Goal: Task Accomplishment & Management: Use online tool/utility

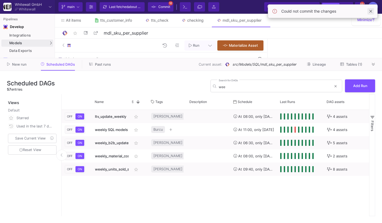
click at [369, 12] on span at bounding box center [371, 11] width 7 height 7
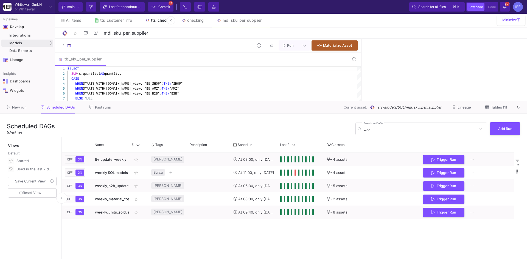
click at [152, 14] on link "tts_check" at bounding box center [157, 20] width 37 height 13
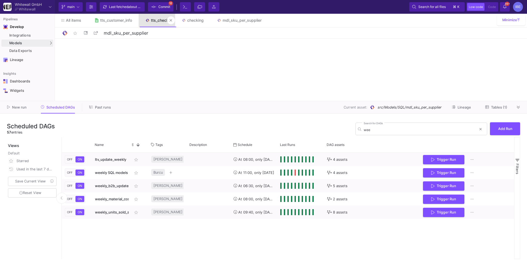
type input "tts_check"
click at [157, 9] on span "Commit" at bounding box center [160, 7] width 19 height 8
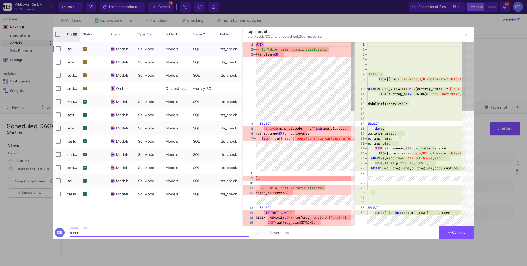
type input "burcu"
click at [58, 35] on input "Press Space to toggle all rows selection (unchecked)" at bounding box center [57, 34] width 5 height 5
checkbox input "true"
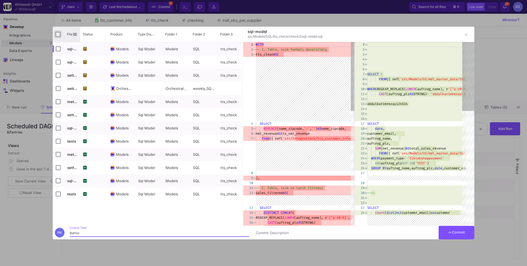
checkbox input "true"
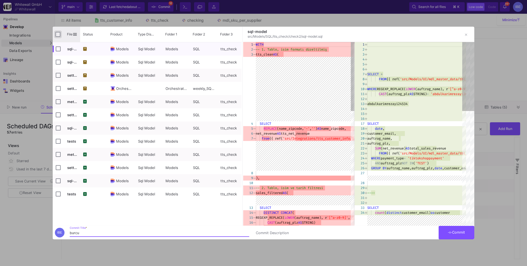
checkbox input "true"
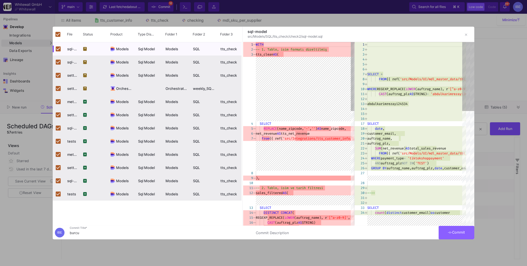
click at [382, 223] on button "Commit" at bounding box center [457, 232] width 36 height 13
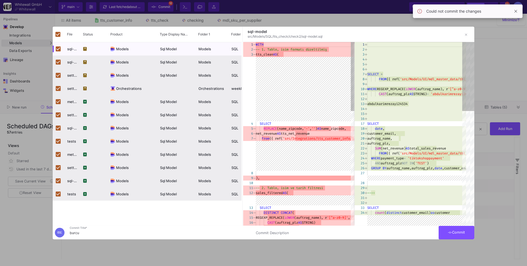
click at [382, 223] on button "Commit" at bounding box center [457, 232] width 36 height 13
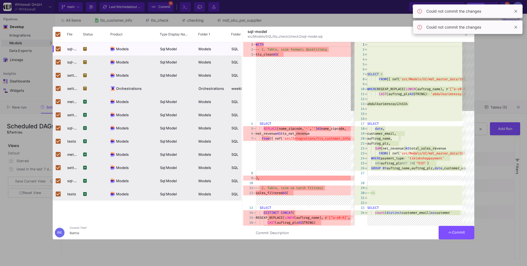
click at [382, 223] on span "Commit" at bounding box center [456, 232] width 17 height 4
click at [382, 13] on span at bounding box center [516, 11] width 7 height 7
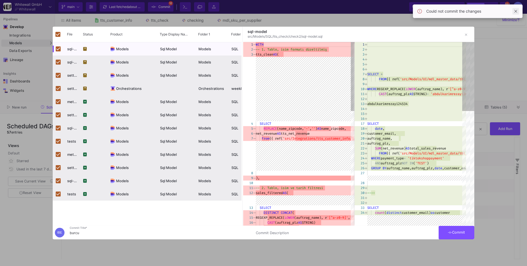
click at [382, 14] on span at bounding box center [516, 11] width 7 height 7
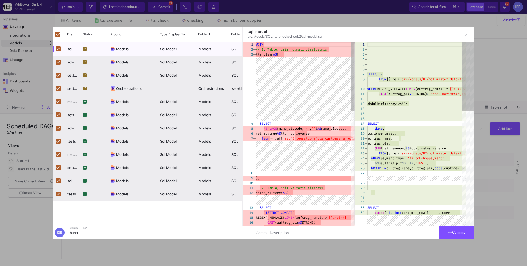
click at [382, 223] on button "Commit" at bounding box center [457, 232] width 36 height 13
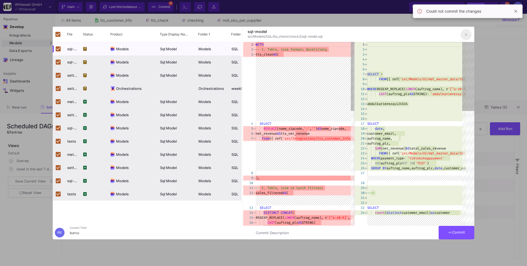
click at [382, 39] on button "button" at bounding box center [466, 34] width 11 height 11
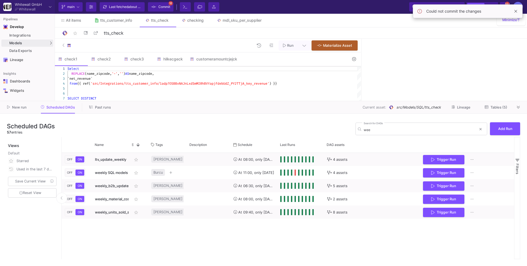
click at [159, 8] on span "Commit" at bounding box center [164, 7] width 12 height 8
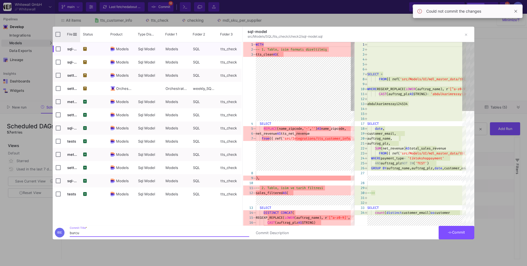
type input "burcu"
click at [58, 30] on div "File" at bounding box center [66, 34] width 27 height 15
click at [60, 33] on div "File" at bounding box center [66, 34] width 27 height 15
click at [58, 33] on input "Press Space to toggle all rows selection (unchecked)" at bounding box center [57, 34] width 5 height 5
checkbox input "true"
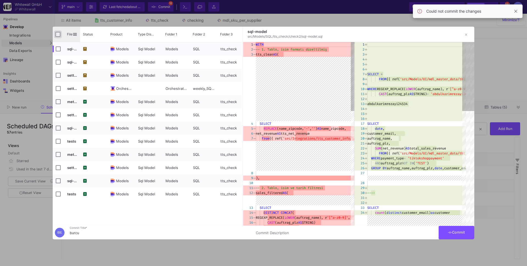
checkbox input "true"
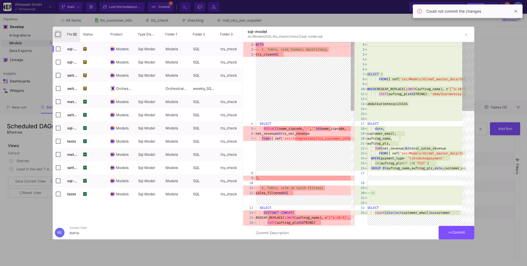
checkbox input "true"
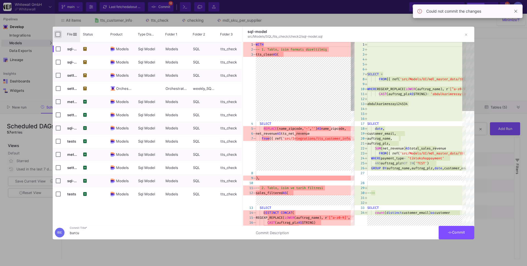
checkbox input "true"
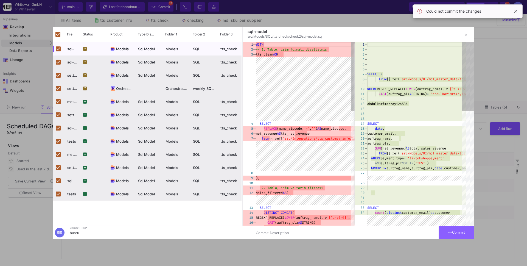
click at [382, 223] on button "Commit" at bounding box center [457, 232] width 36 height 13
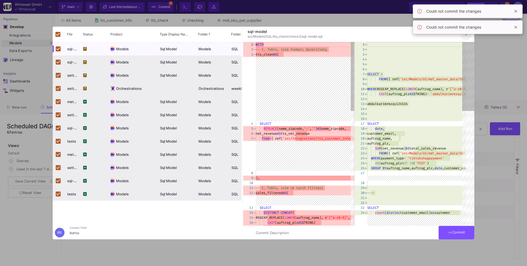
click at [382, 35] on icon "button" at bounding box center [466, 35] width 2 height 4
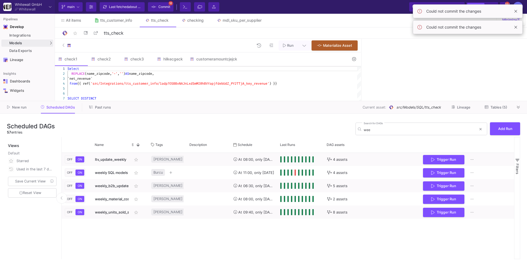
click at [382, 29] on div "Could not commit the changes" at bounding box center [468, 27] width 110 height 14
click at [382, 28] on span at bounding box center [516, 27] width 7 height 7
click at [382, 15] on div "Could not commit the changes" at bounding box center [468, 11] width 110 height 14
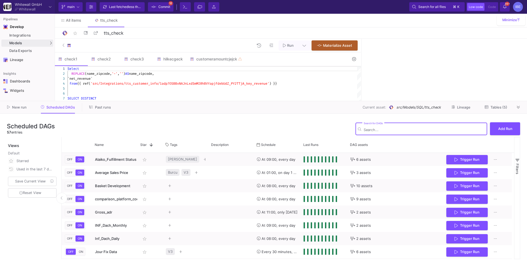
click at [167, 1] on div "Current branch main Branch Options Last fetched less than a minute ago Commit 1…" at bounding box center [291, 7] width 472 height 14
click at [167, 4] on span "Commit" at bounding box center [164, 7] width 12 height 8
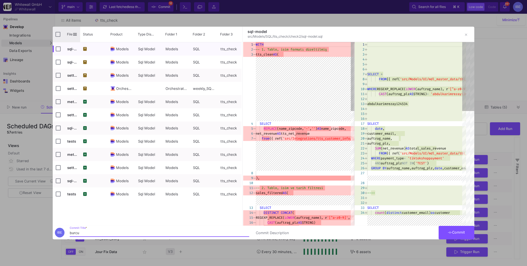
type input "burcu"
click at [57, 35] on input "Press Space to toggle all rows selection (unchecked)" at bounding box center [57, 34] width 5 height 5
checkbox input "true"
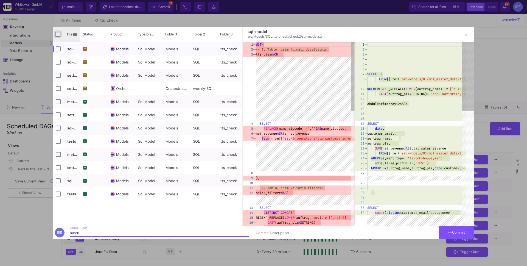
checkbox input "true"
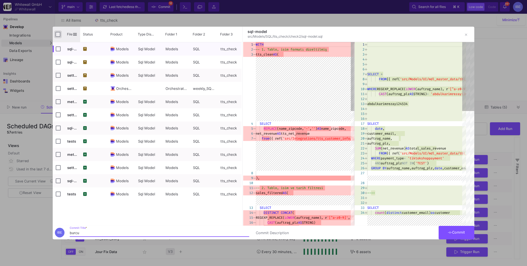
checkbox input "true"
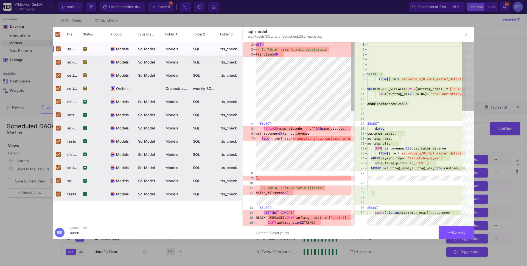
click at [459, 229] on button "Commit" at bounding box center [457, 232] width 36 height 13
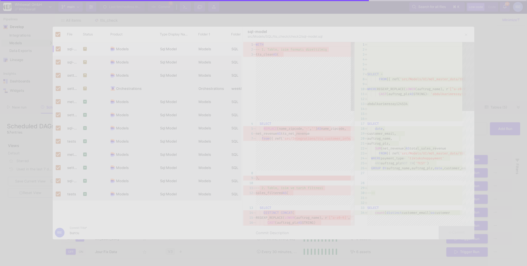
checkbox input "false"
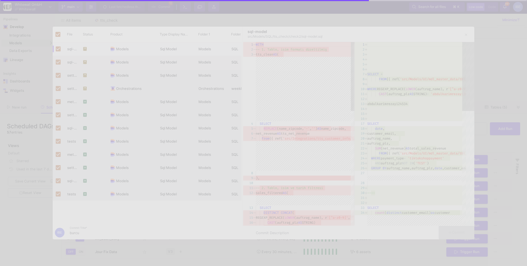
checkbox input "false"
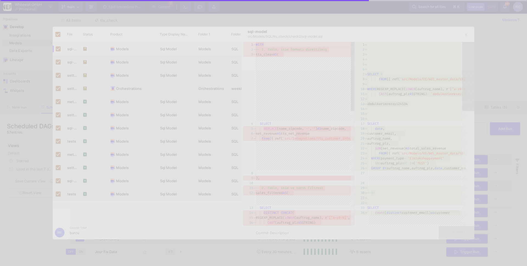
checkbox input "false"
